Goal: Task Accomplishment & Management: Manage account settings

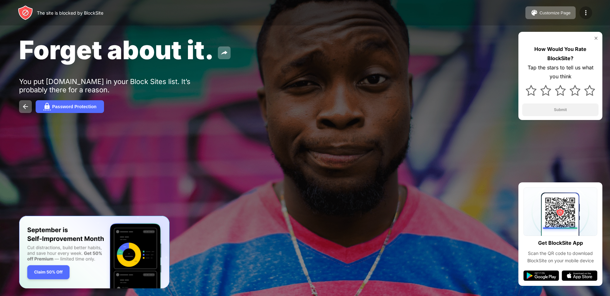
click at [586, 13] on img at bounding box center [586, 13] width 8 height 8
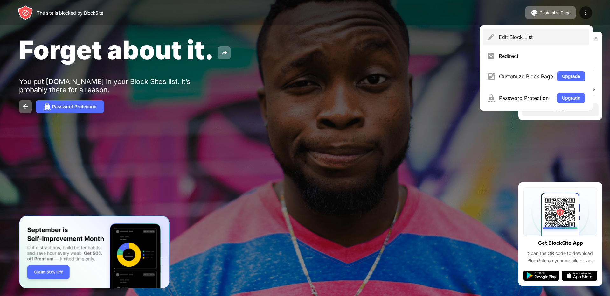
click at [536, 41] on div "Edit Block List" at bounding box center [537, 36] width 106 height 15
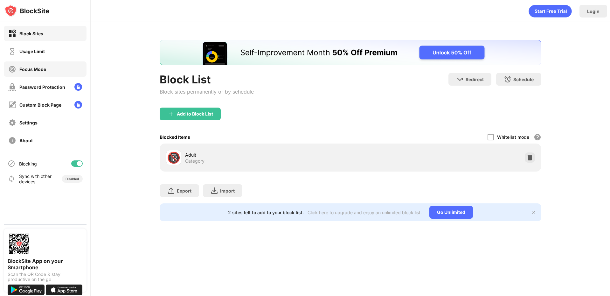
click at [56, 49] on div "Usage Limit" at bounding box center [45, 51] width 83 height 15
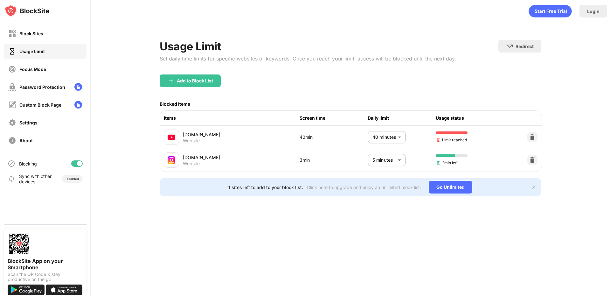
click at [388, 136] on body "Block Sites Usage Limit Focus Mode Password Protection Custom Block Page Settin…" at bounding box center [305, 148] width 610 height 296
click at [367, 174] on p "35 minutes" at bounding box center [382, 172] width 32 height 7
type input "**"
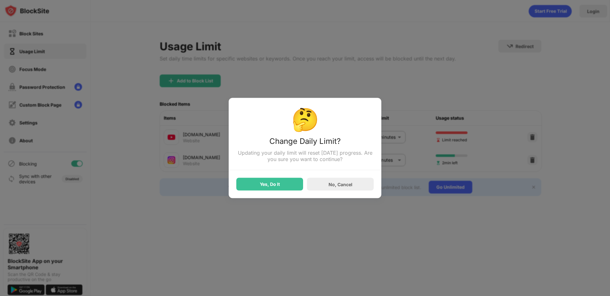
click at [279, 185] on div "Yes, Do It" at bounding box center [270, 184] width 20 height 5
